Goal: Task Accomplishment & Management: Complete application form

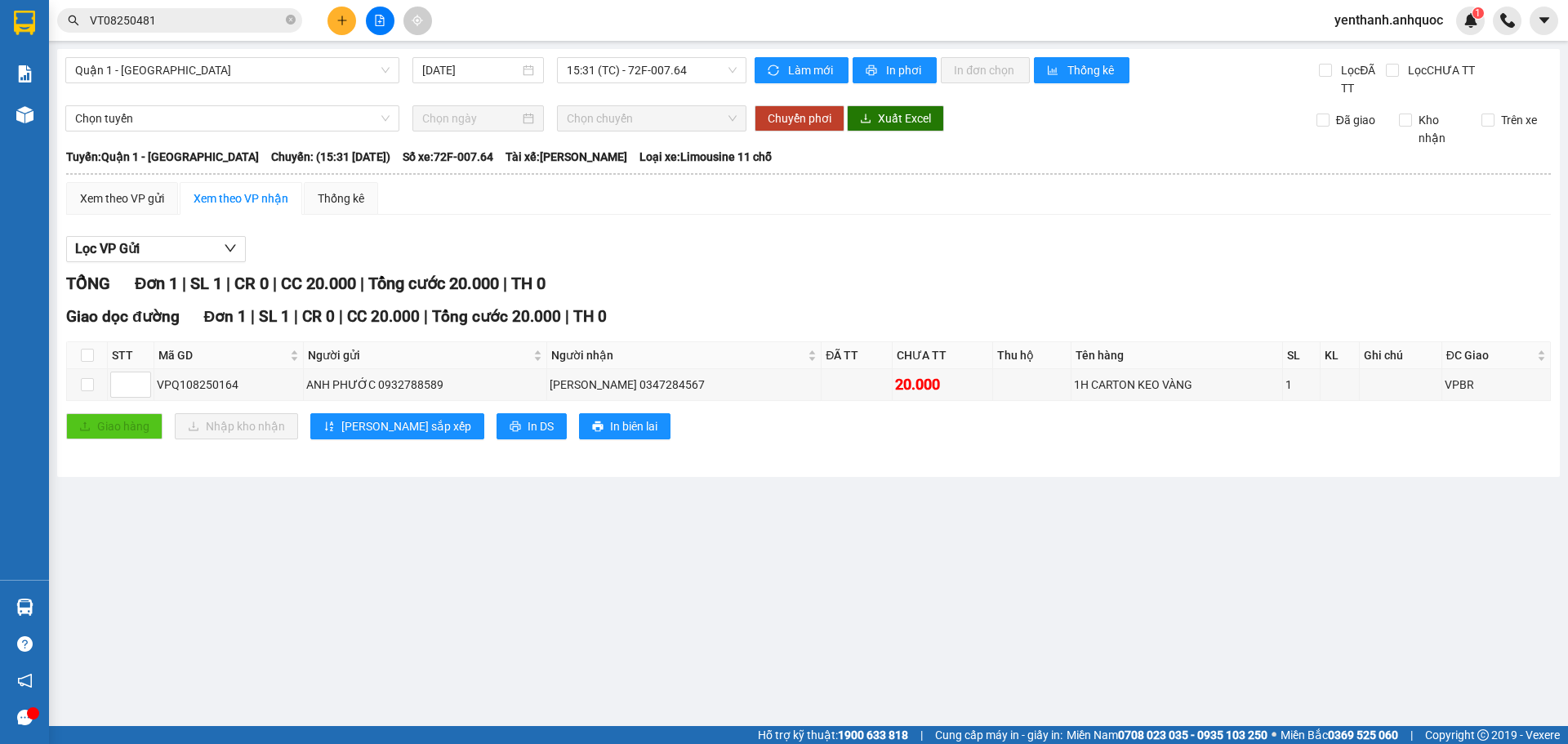
click at [340, 21] on icon "plus" at bounding box center [342, 21] width 12 height 12
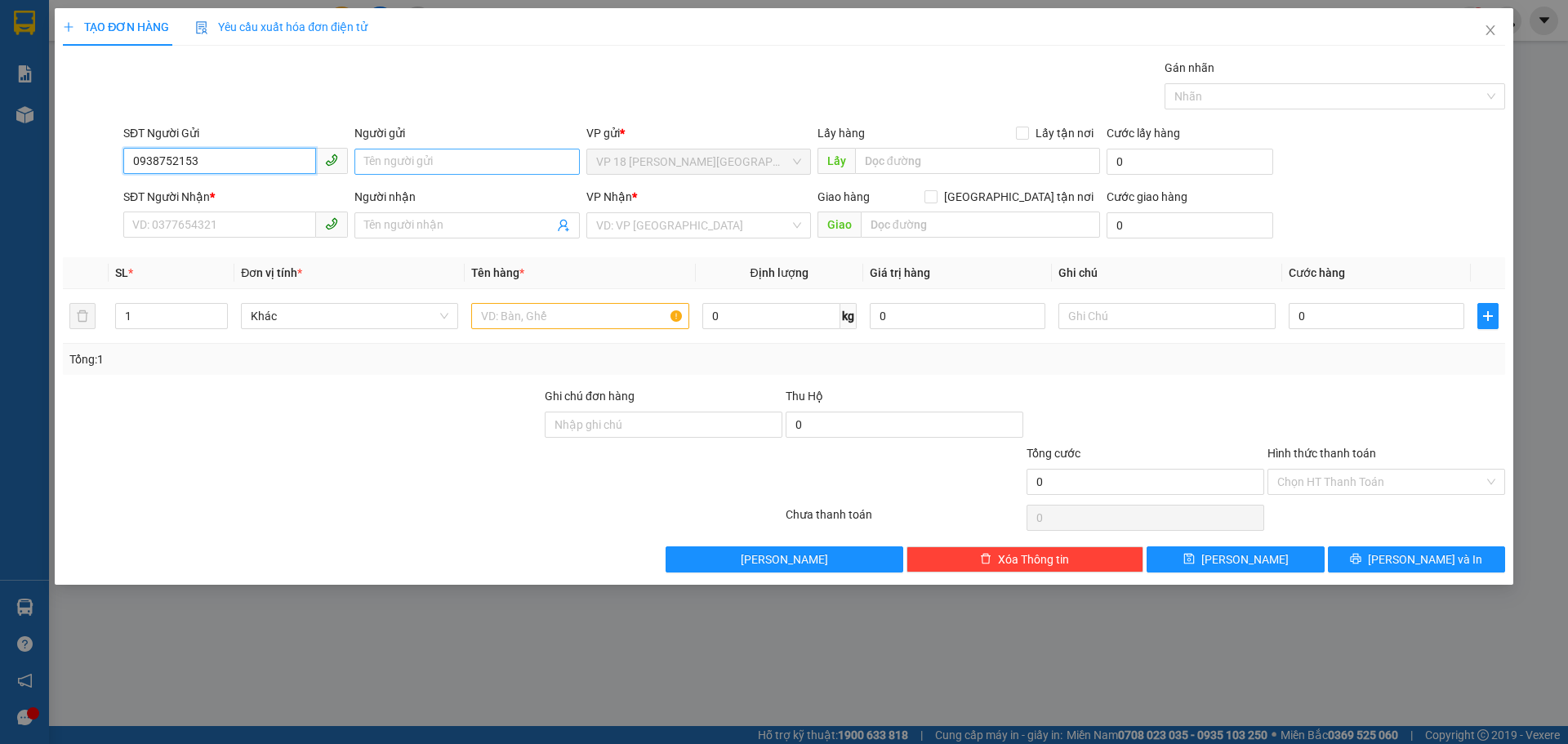
type input "0938752153"
click at [453, 170] on input "Người gửi" at bounding box center [467, 162] width 225 height 26
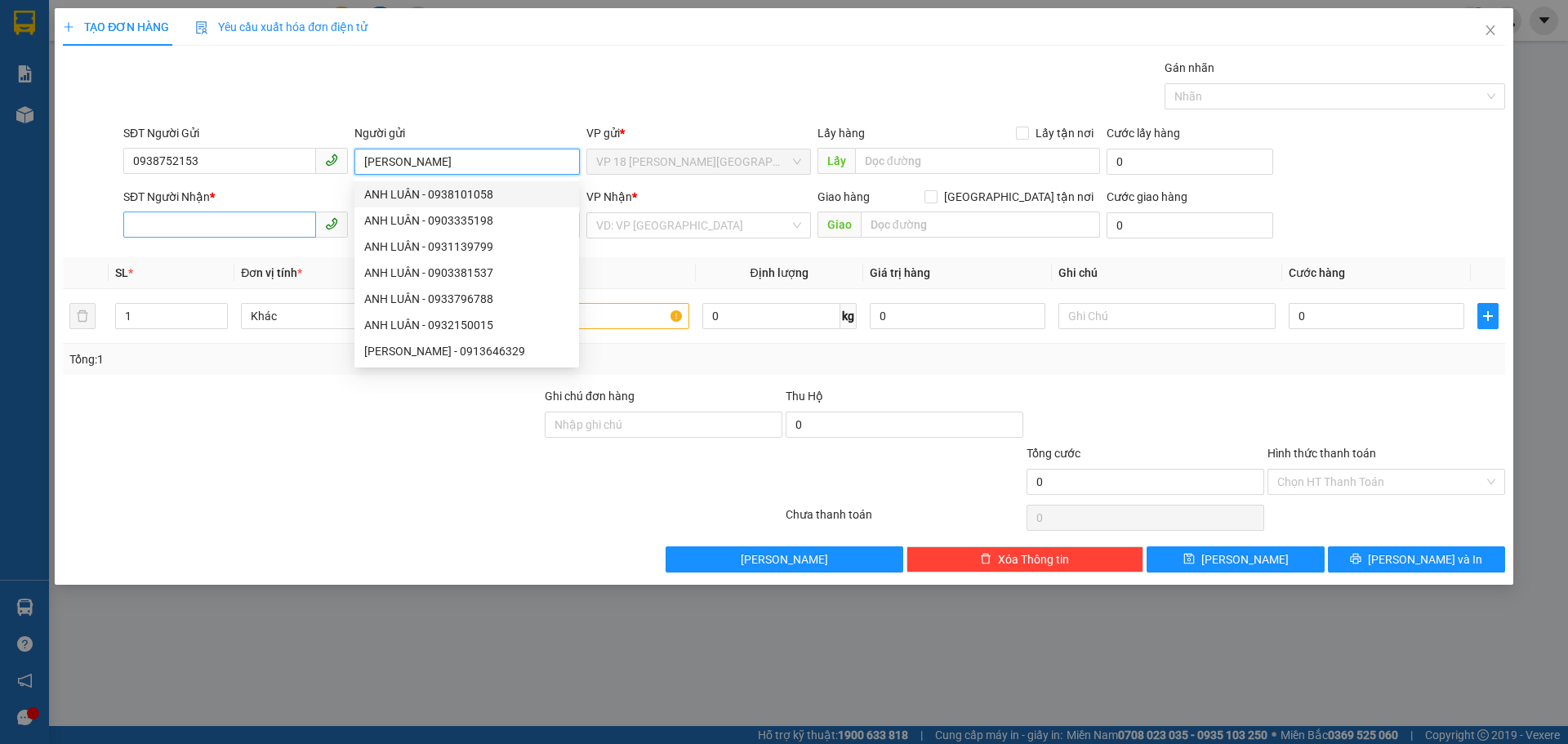
type input "[PERSON_NAME]"
click at [218, 216] on input "SĐT Người Nhận *" at bounding box center [220, 225] width 193 height 26
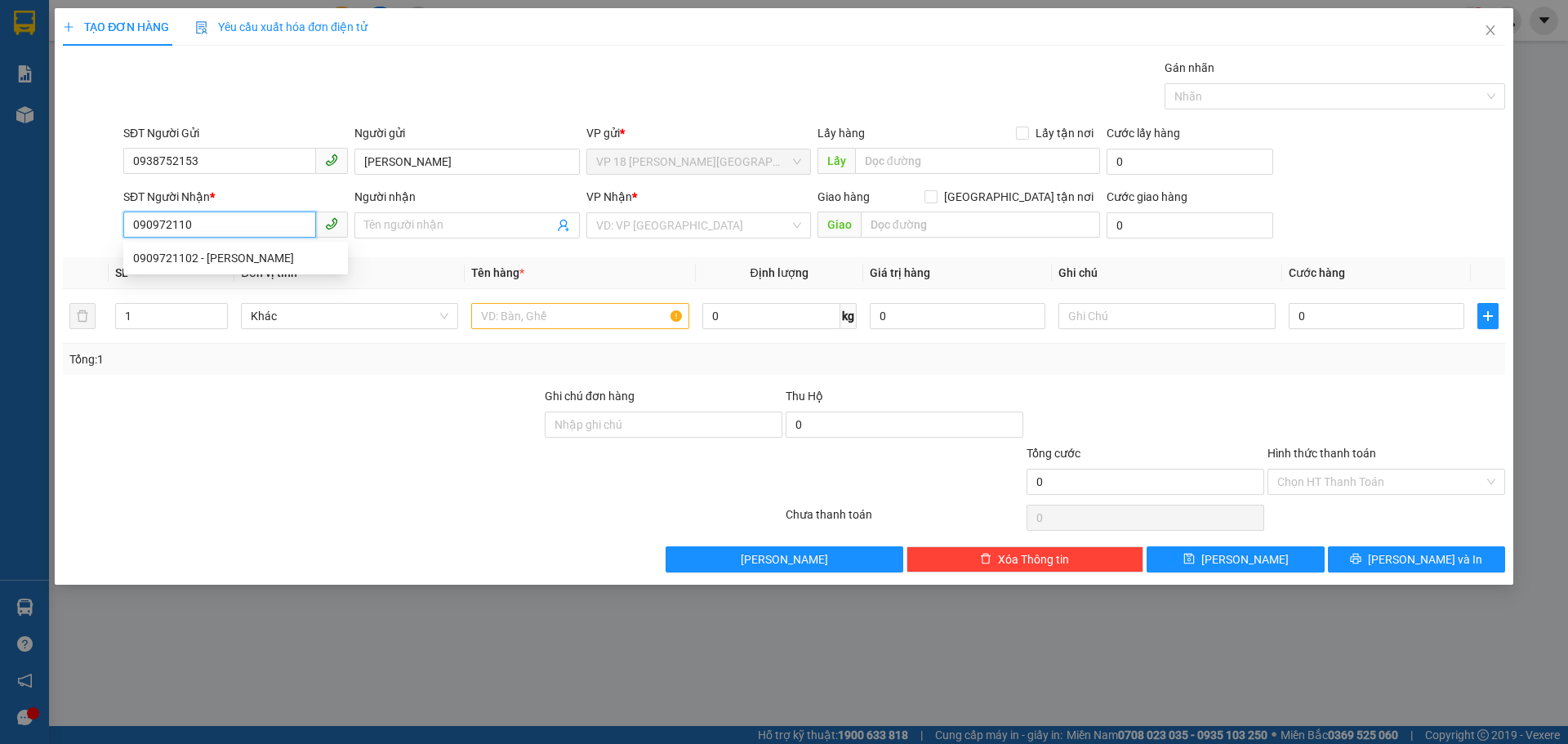
type input "0909721102"
click at [241, 258] on div "0909721102 - [PERSON_NAME]" at bounding box center [235, 258] width 205 height 18
type input "[PERSON_NAME]"
type input "VPBR"
type input "20.000"
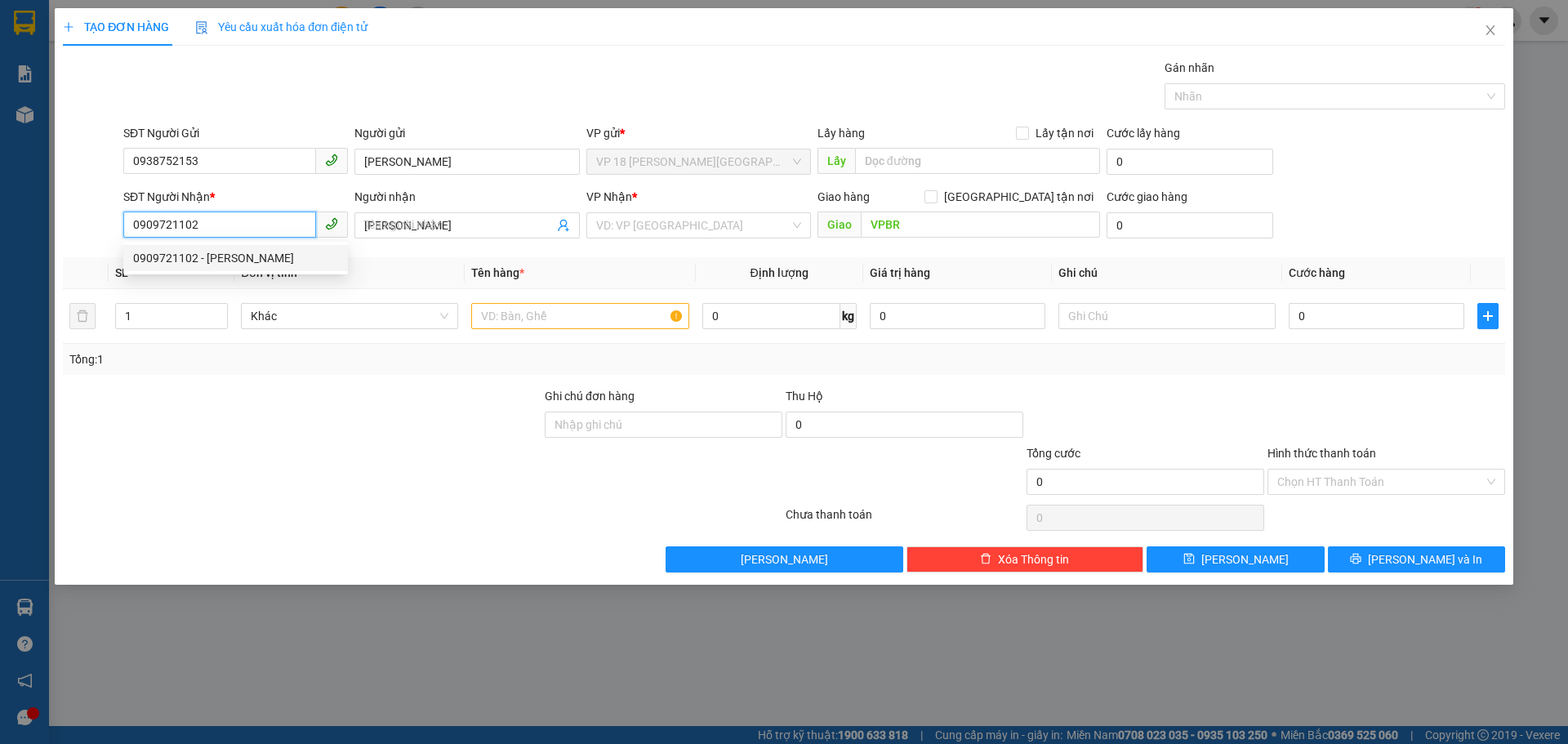
type input "20.000"
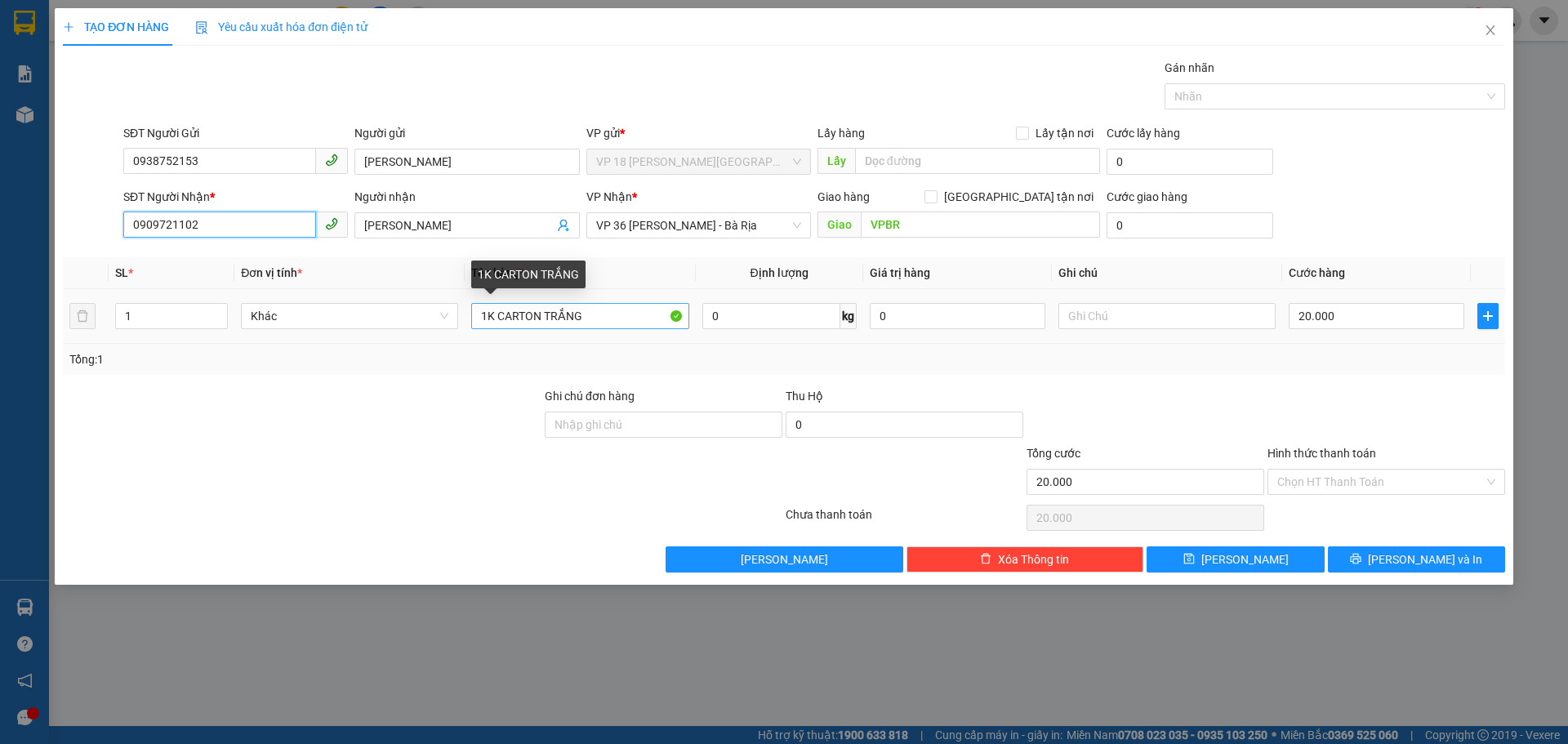
type input "0909721102"
click at [626, 317] on input "1K CARTON TRẮNG" at bounding box center [580, 316] width 217 height 26
type input "1K CARTON DÀI"
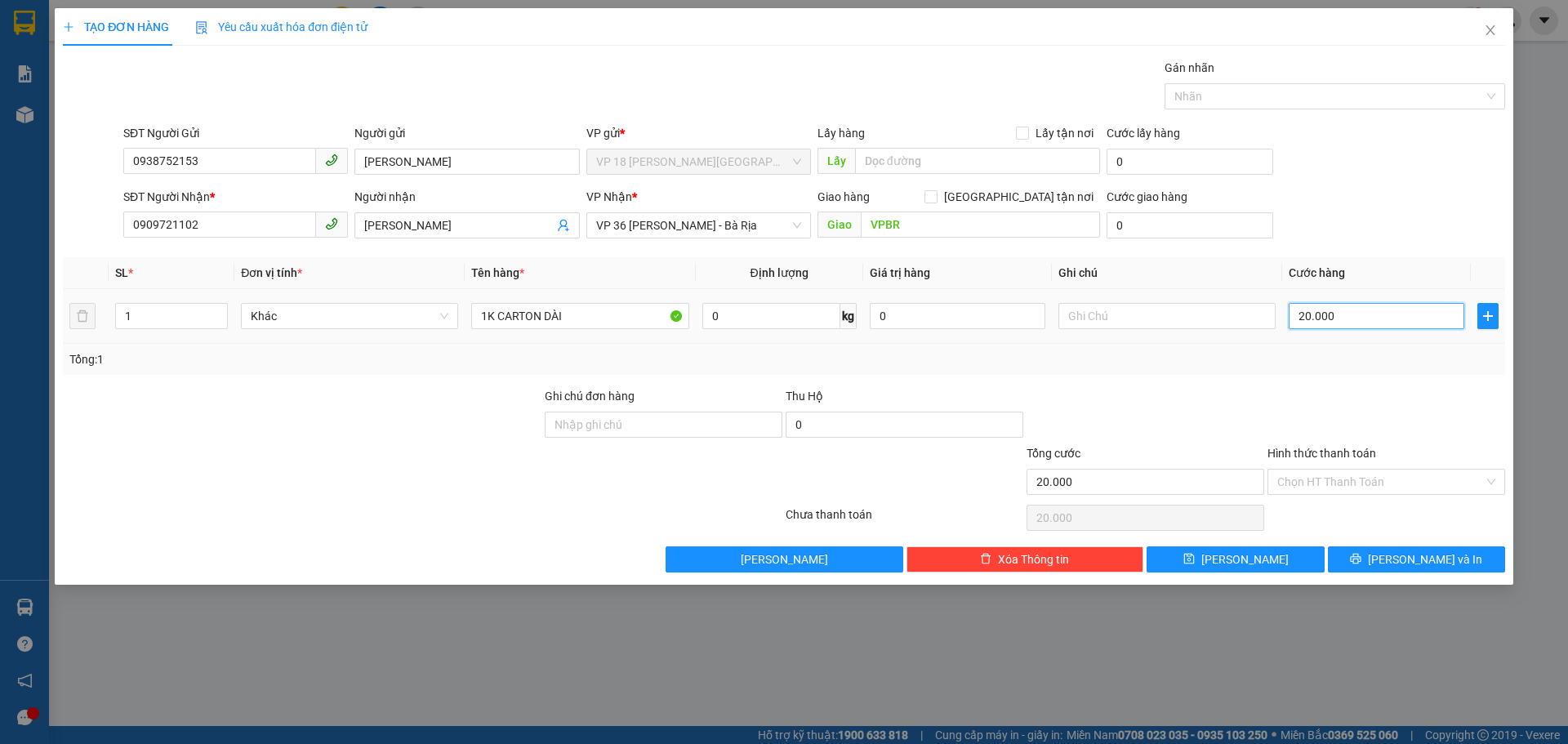
click at [1370, 318] on input "20.000" at bounding box center [1376, 316] width 175 height 26
type input "4"
type input "40"
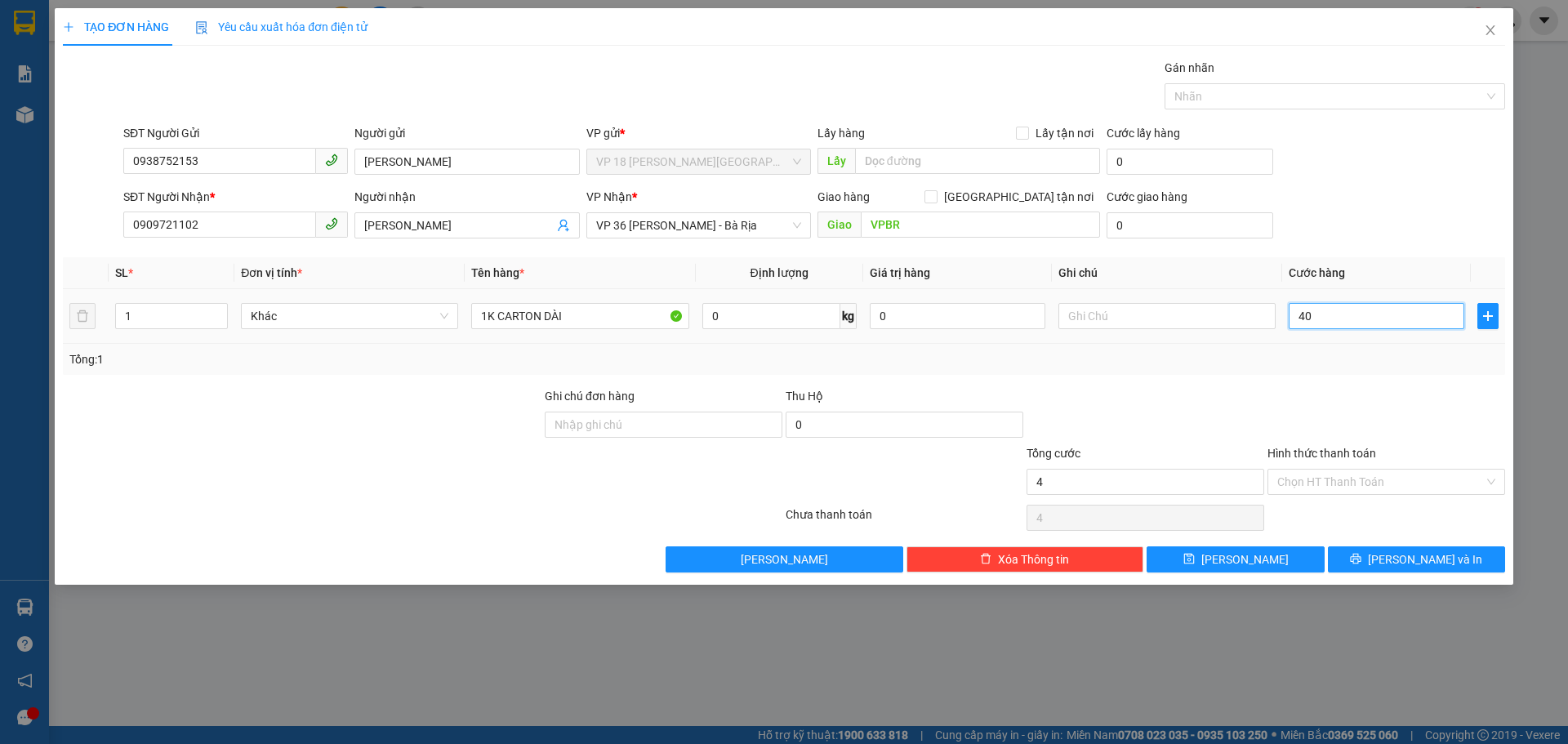
type input "40"
type input "400"
type input "4.000"
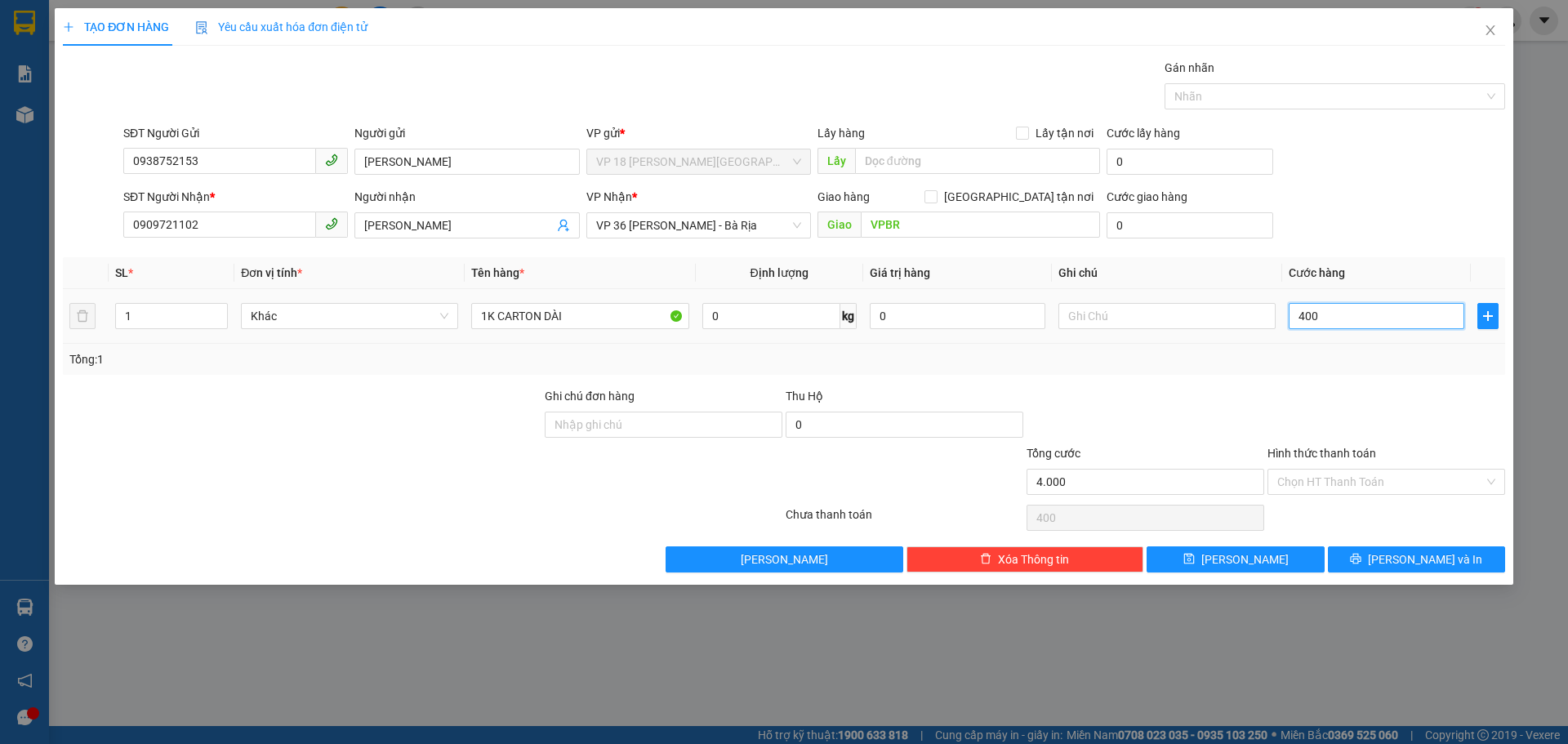
type input "4.000"
type input "40.000"
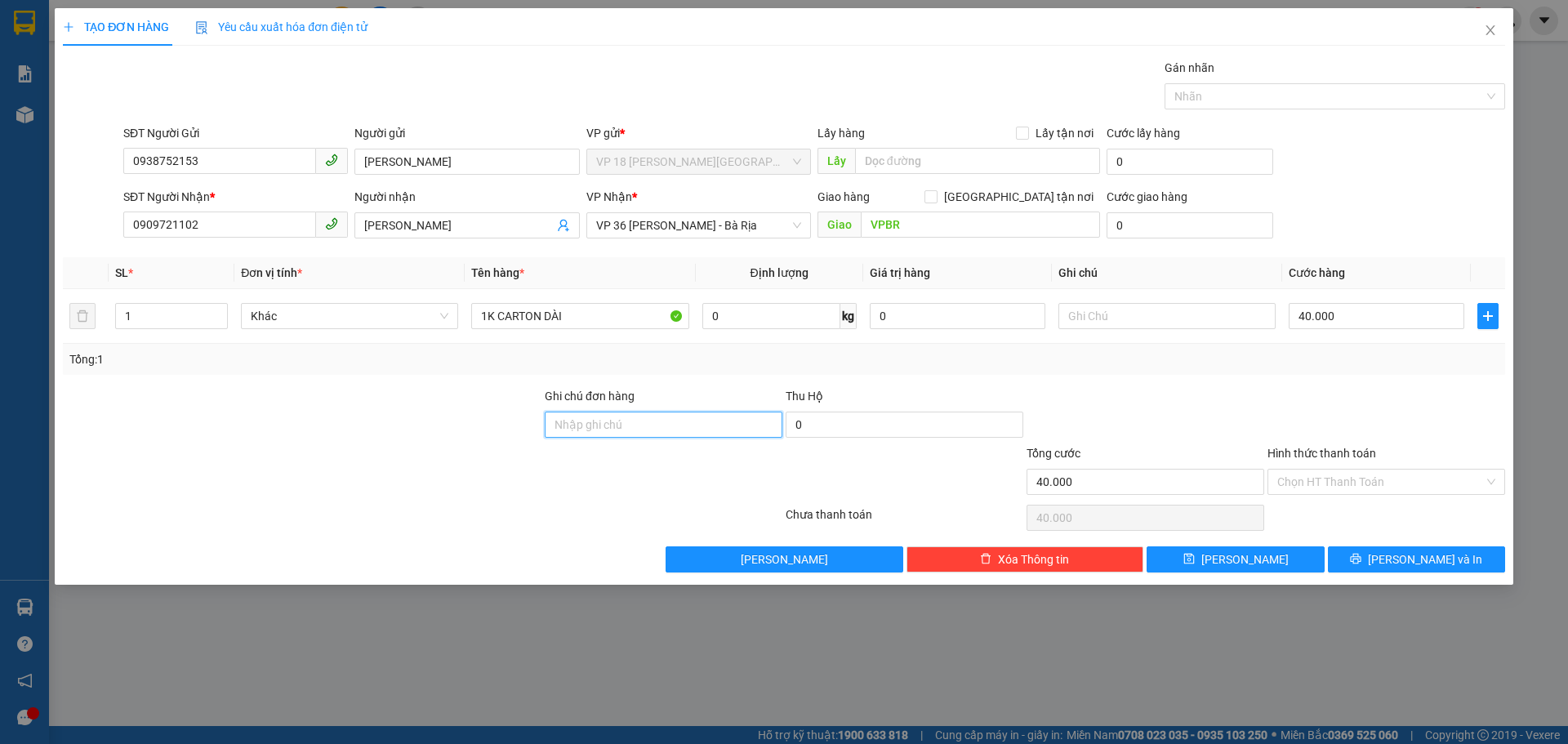
click at [640, 421] on input "Ghi chú đơn hàng" at bounding box center [663, 425] width 238 height 26
type input "TM 15/8 THANH"
click at [1333, 479] on input "Hình thức thanh toán" at bounding box center [1380, 482] width 207 height 25
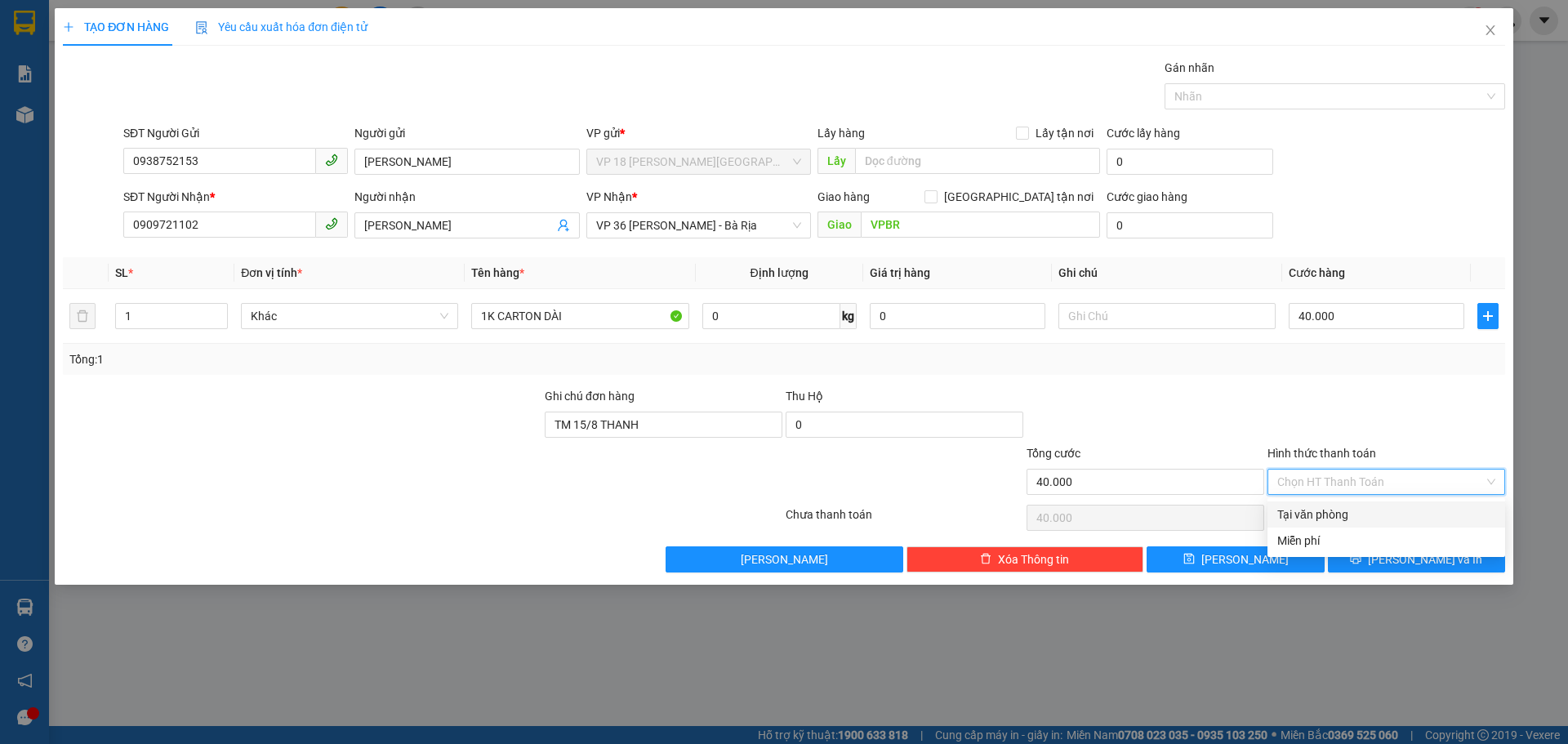
click at [1351, 515] on div "Tại văn phòng" at bounding box center [1386, 514] width 218 height 18
type input "0"
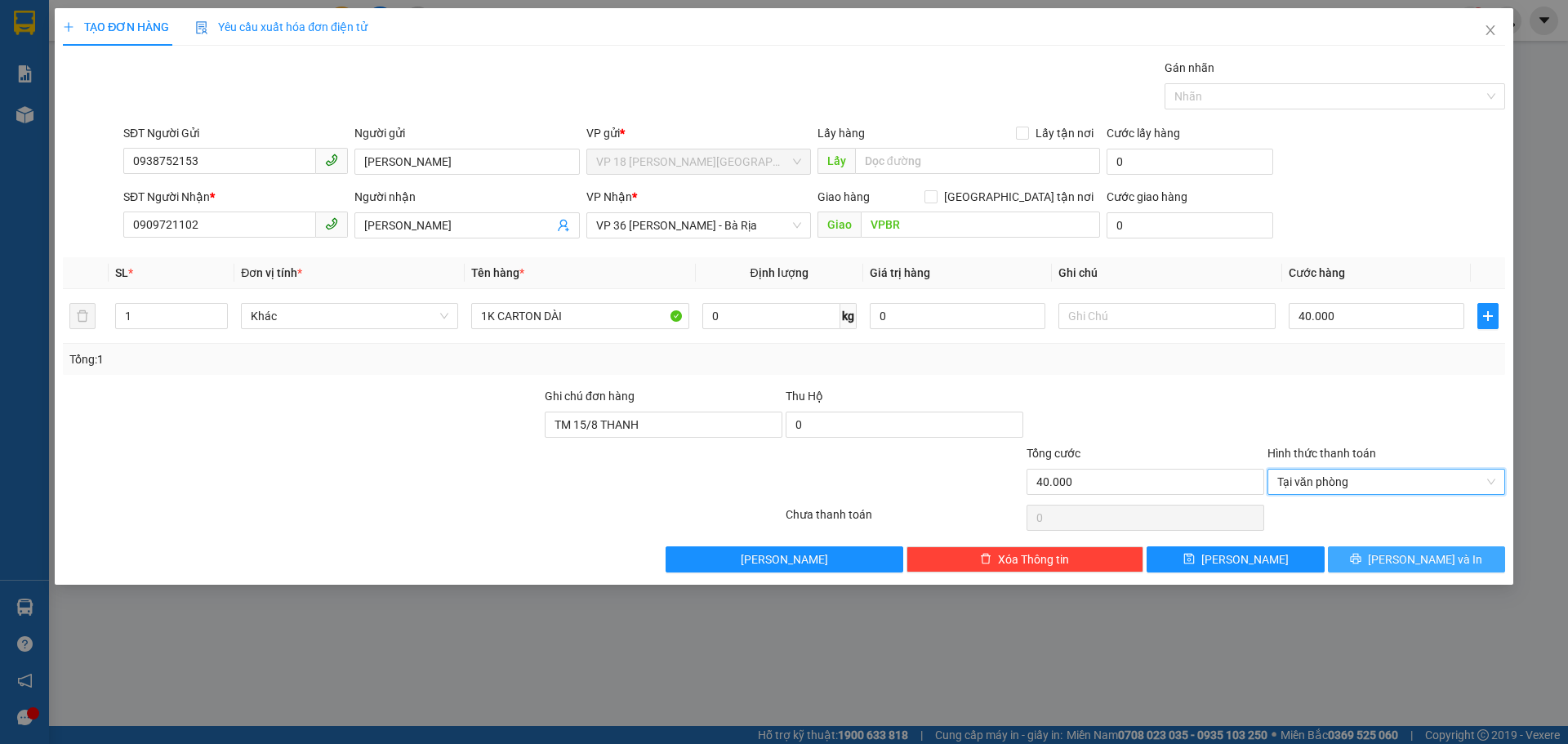
click at [1378, 556] on button "[PERSON_NAME] và In" at bounding box center [1416, 560] width 177 height 26
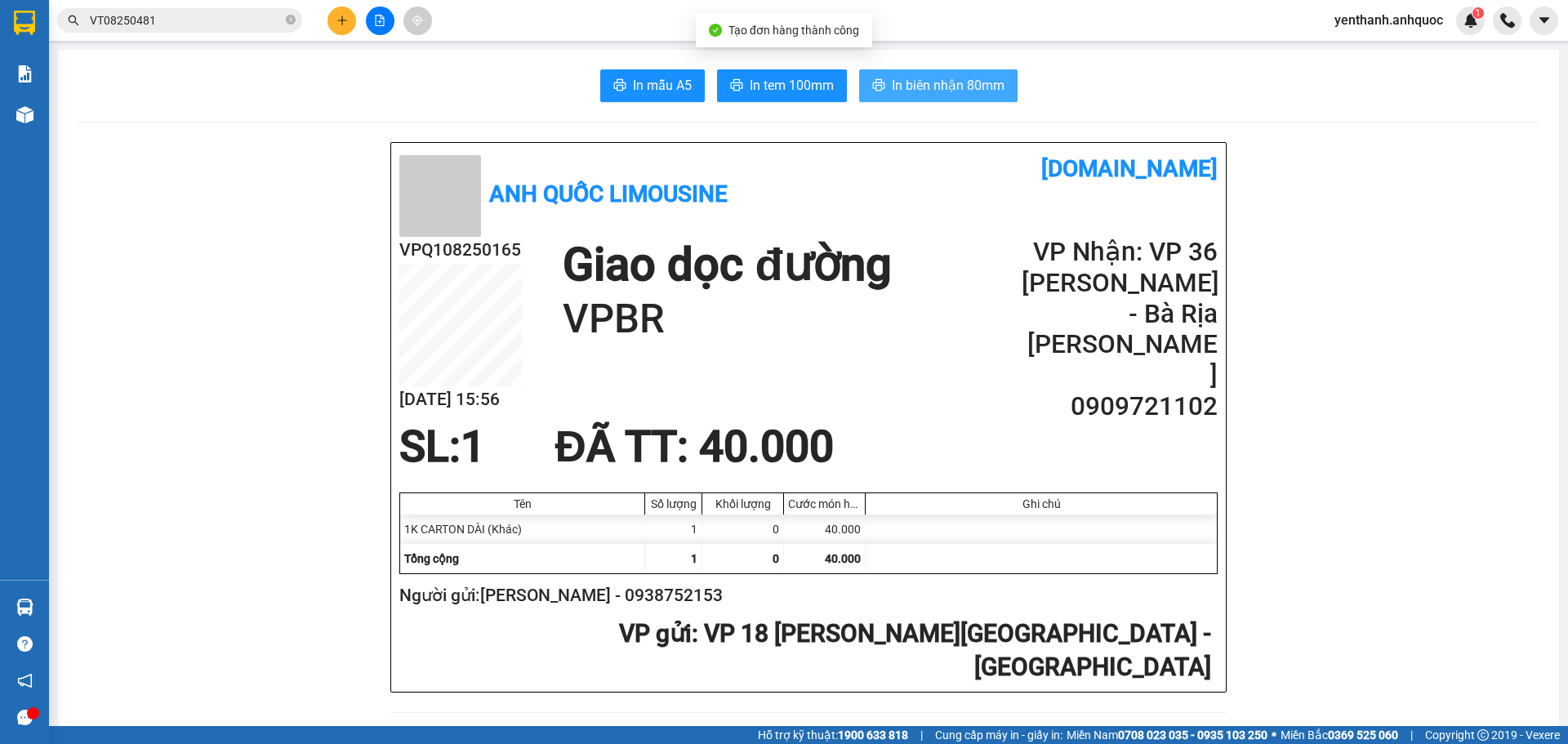
click at [925, 91] on span "In biên nhận 80mm" at bounding box center [947, 85] width 113 height 21
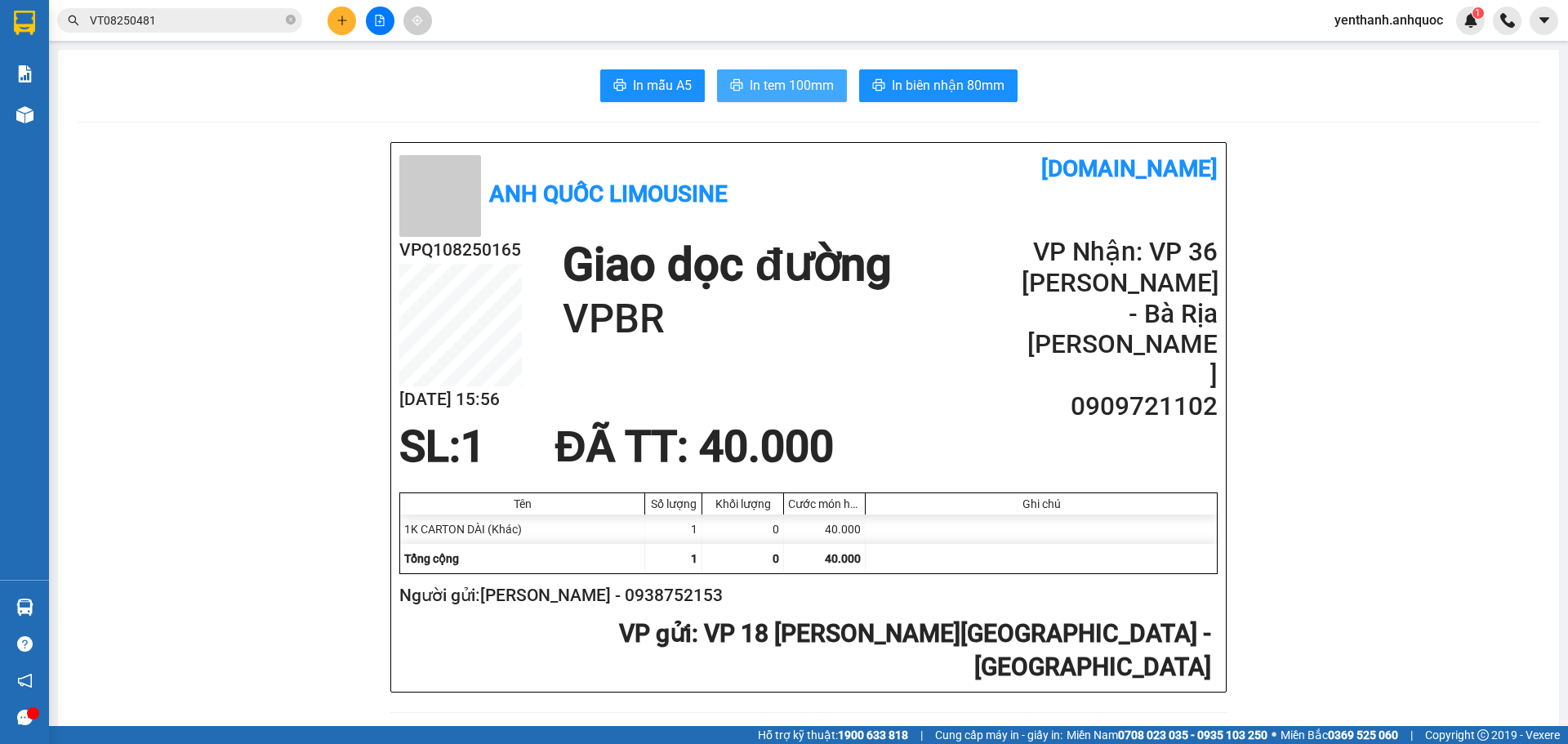
click at [779, 84] on span "In tem 100mm" at bounding box center [792, 85] width 84 height 21
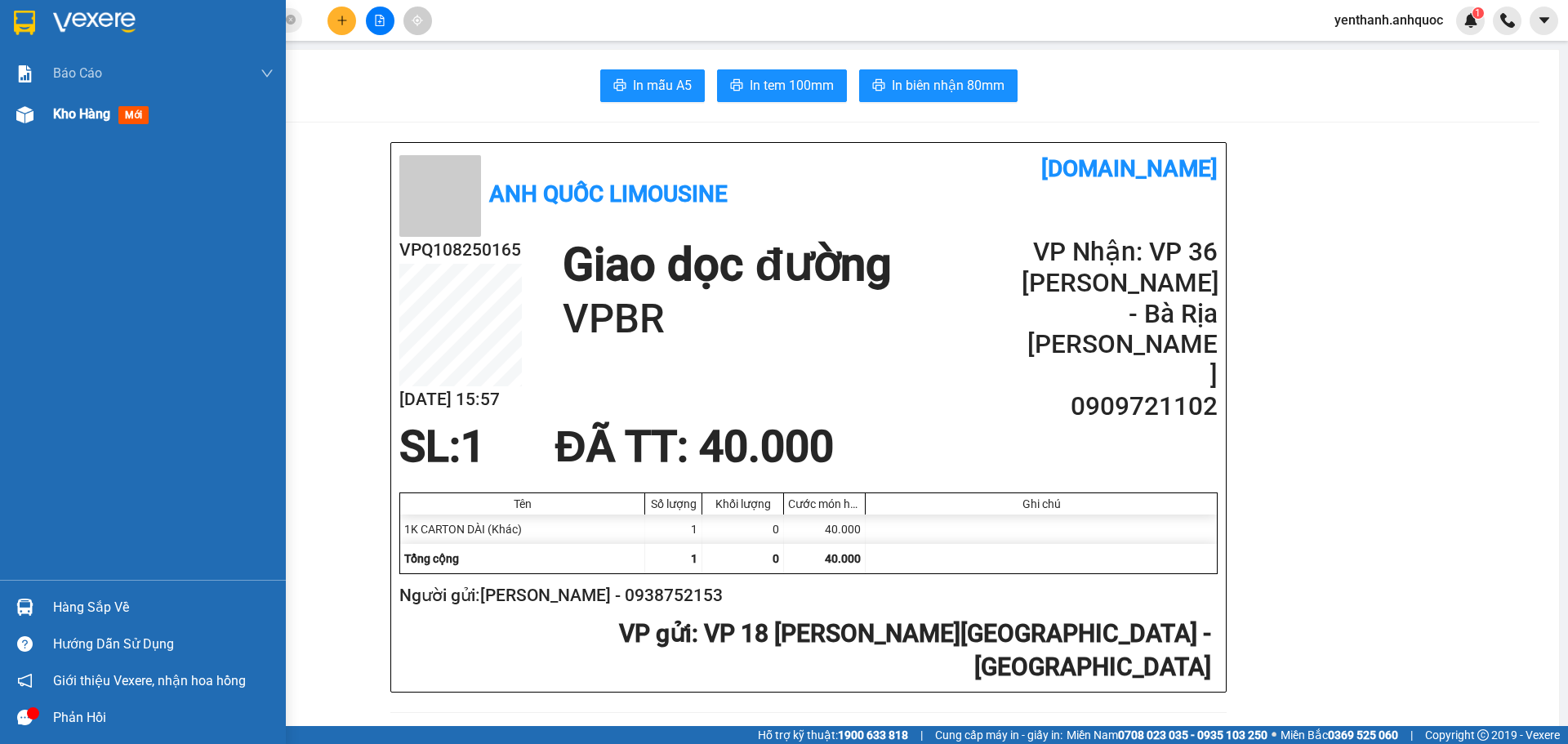
click at [61, 103] on div "Kho hàng mới" at bounding box center [163, 114] width 221 height 41
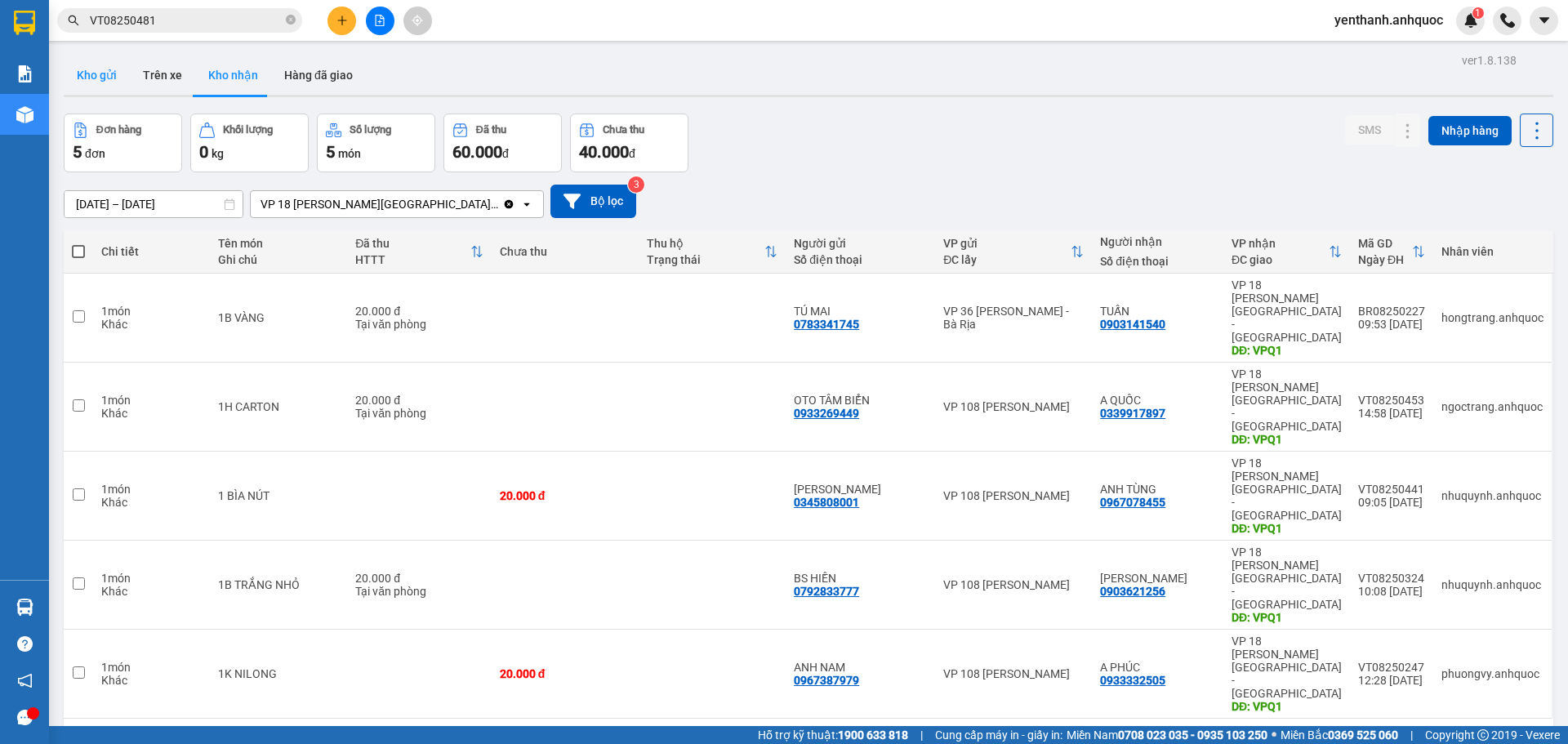
click at [105, 73] on button "Kho gửi" at bounding box center [96, 75] width 66 height 40
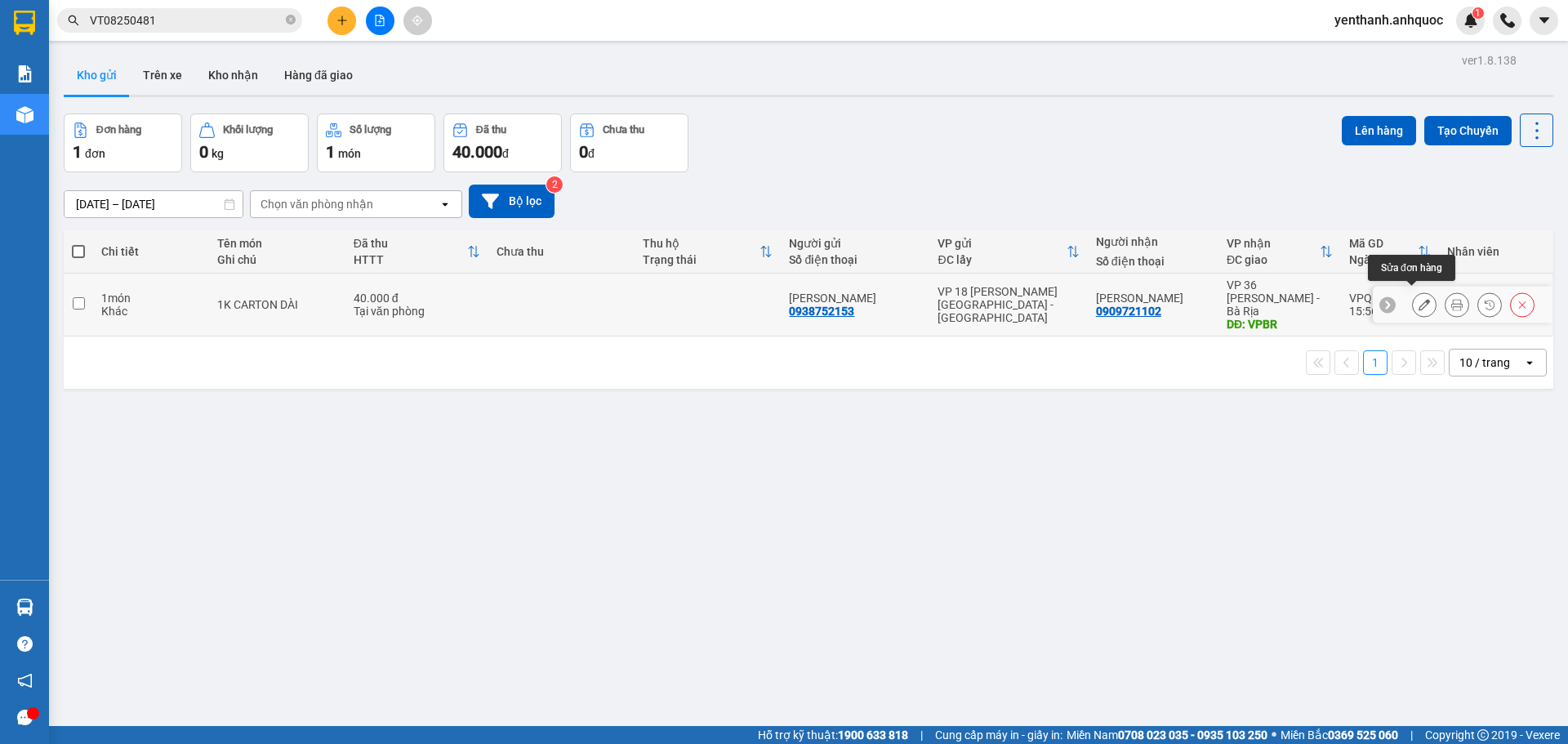
click at [1418, 301] on icon at bounding box center [1424, 305] width 12 height 12
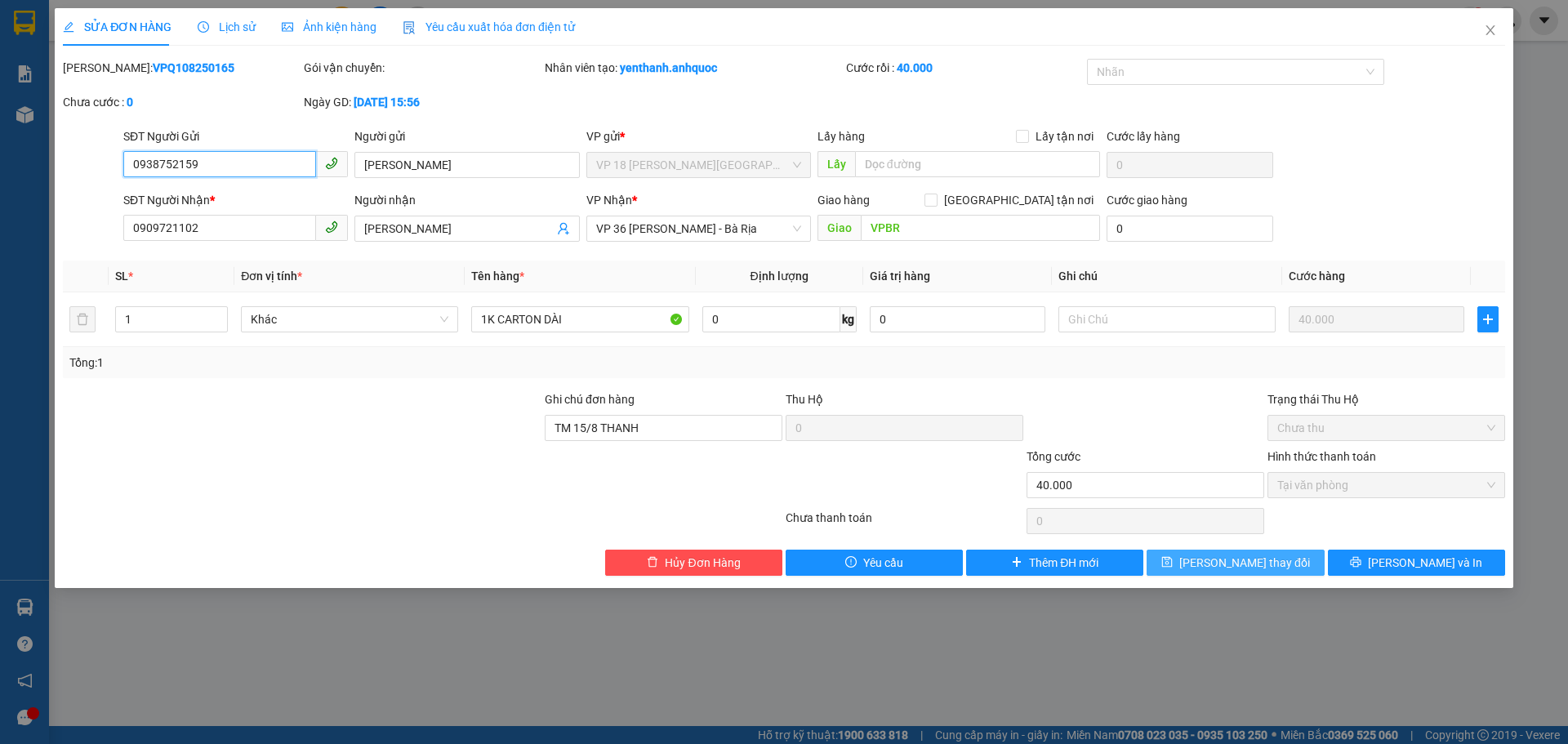
type input "0938752159"
click at [1250, 556] on span "[PERSON_NAME] thay đổi" at bounding box center [1245, 563] width 131 height 18
